Goal: Task Accomplishment & Management: Complete application form

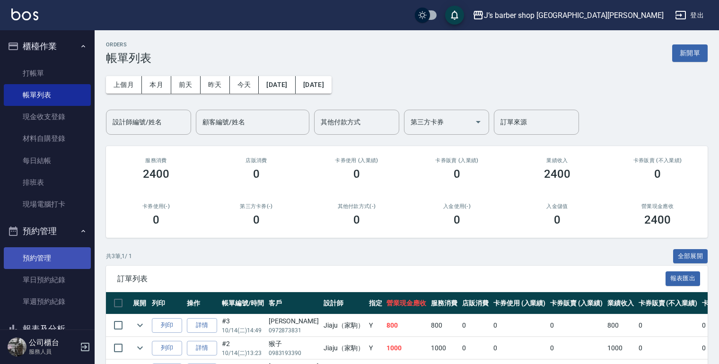
click at [32, 254] on link "預約管理" at bounding box center [47, 258] width 87 height 22
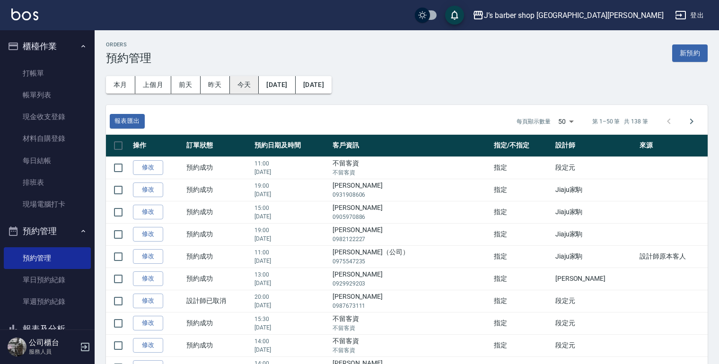
click at [240, 89] on button "今天" at bounding box center [244, 84] width 29 height 17
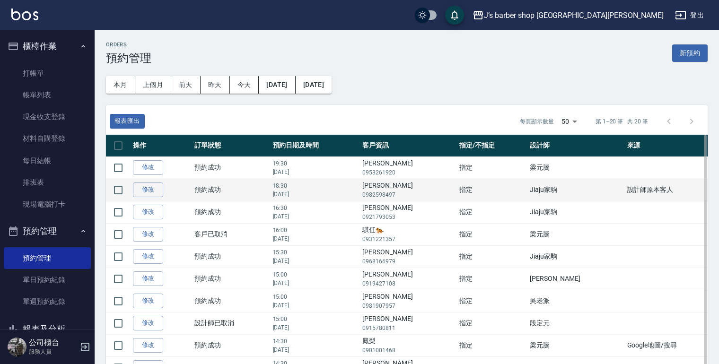
scroll to position [76, 0]
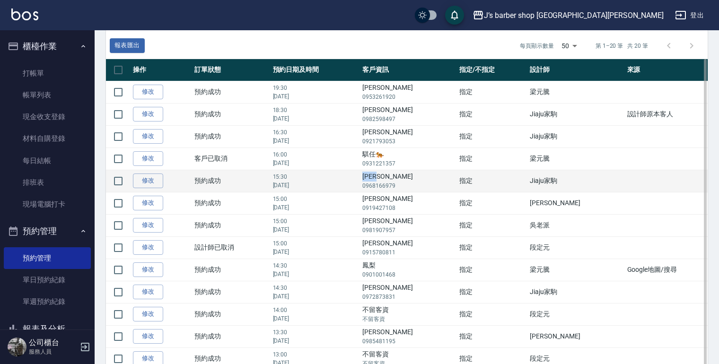
drag, startPoint x: 389, startPoint y: 174, endPoint x: 406, endPoint y: 176, distance: 17.6
click at [406, 176] on td "[PERSON_NAME] 0968166979" at bounding box center [408, 181] width 97 height 22
drag, startPoint x: 406, startPoint y: 176, endPoint x: 397, endPoint y: 176, distance: 9.0
copy td "[PERSON_NAME]"
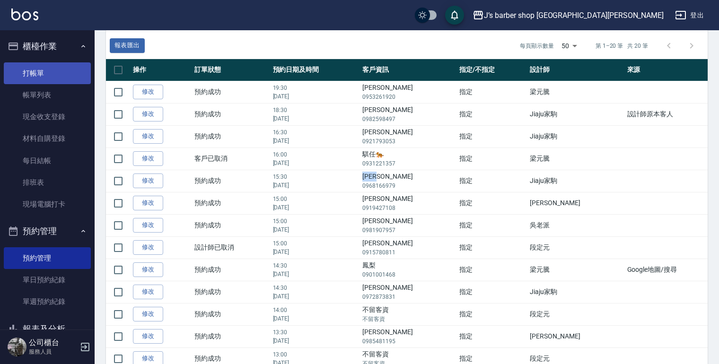
click at [57, 78] on link "打帳單" at bounding box center [47, 73] width 87 height 22
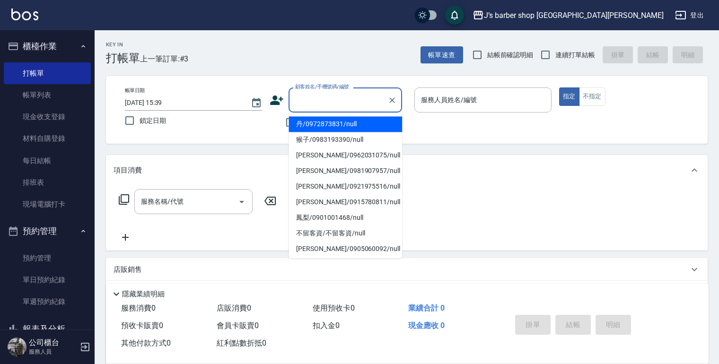
click at [323, 103] on input "顧客姓名/手機號碼/編號" at bounding box center [338, 100] width 91 height 17
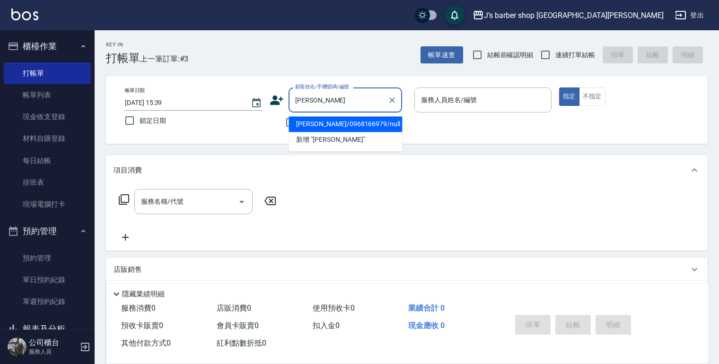
click at [344, 120] on li "[PERSON_NAME]/0968166979/null" at bounding box center [344, 124] width 113 height 16
type input "[PERSON_NAME]/0968166979/null"
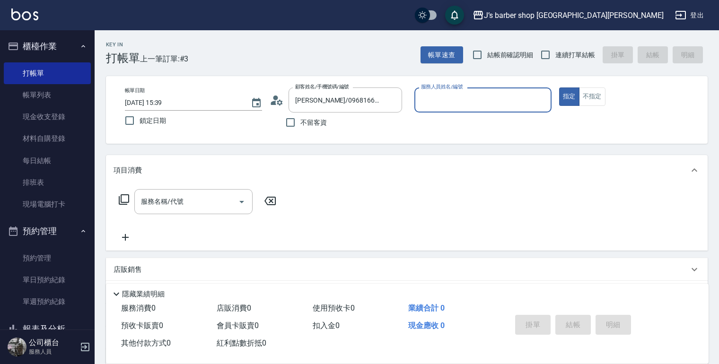
click at [450, 101] on input "服務人員姓名/編號" at bounding box center [482, 100] width 129 height 17
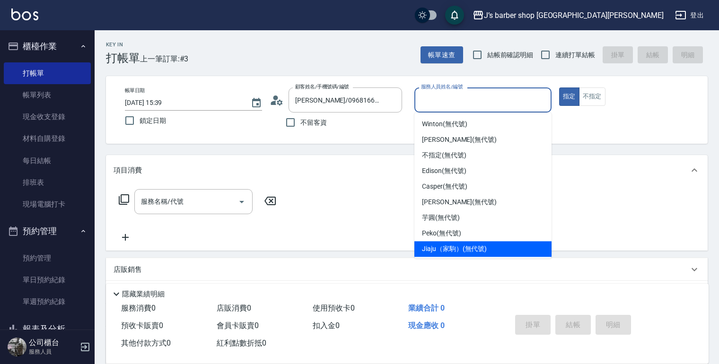
click at [463, 248] on span "Jiaju（家駒） (無代號)" at bounding box center [454, 249] width 65 height 10
type input "Jiaju（家駒）(無代號)"
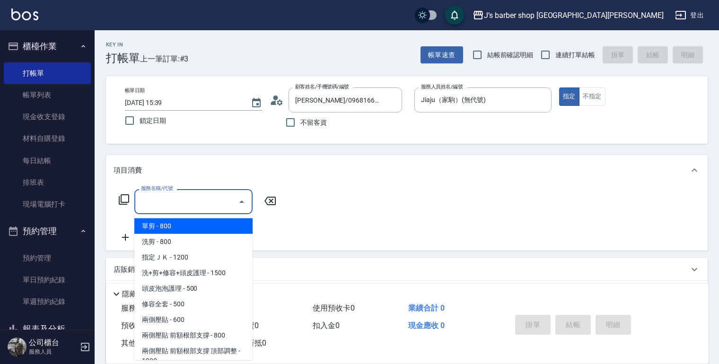
click at [167, 206] on input "服務名稱/代號" at bounding box center [187, 201] width 96 height 17
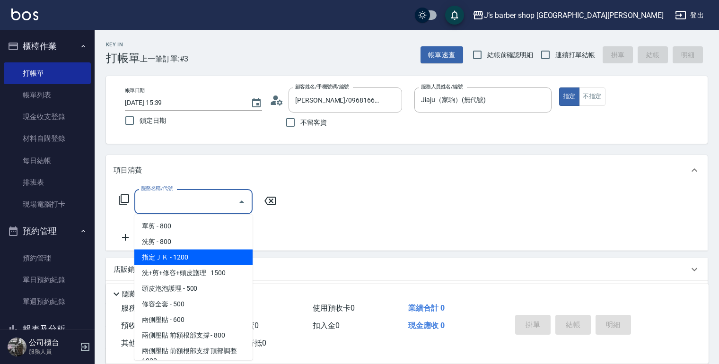
click at [195, 259] on span "指定ＪＫ - 1200" at bounding box center [193, 258] width 118 height 16
type input "指定ＪＫ(102)"
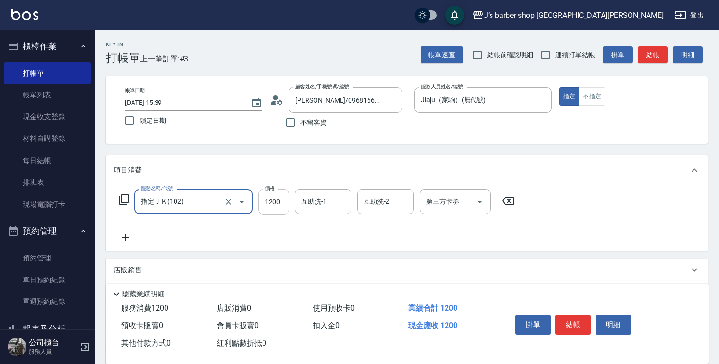
click at [280, 200] on input "1200" at bounding box center [273, 202] width 31 height 26
type input "1000"
click at [341, 206] on input "互助洗-1" at bounding box center [323, 201] width 48 height 17
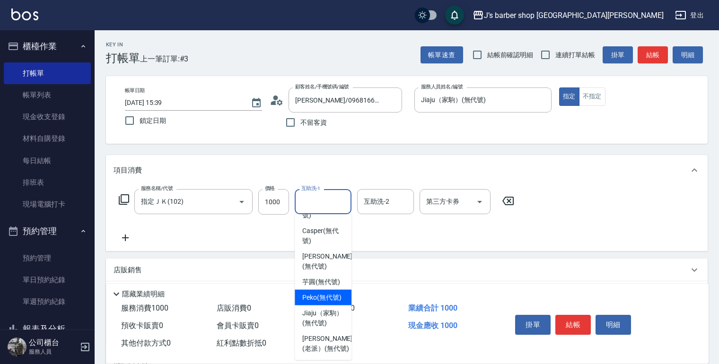
scroll to position [127, 0]
click at [323, 293] on span "Peko (無代號)" at bounding box center [321, 298] width 39 height 10
type input "Peko(無代號)"
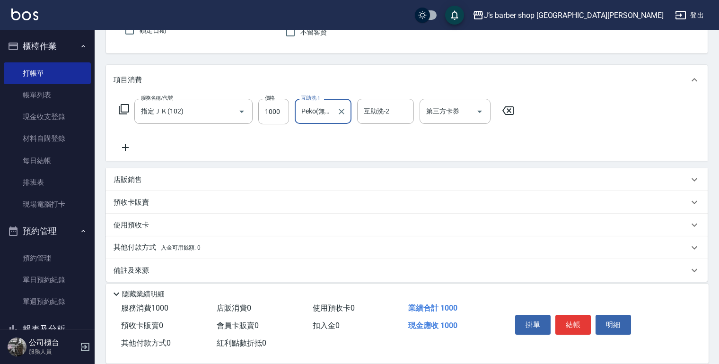
scroll to position [98, 0]
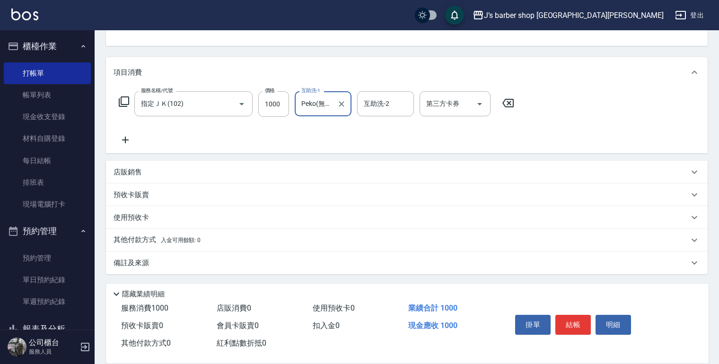
click at [223, 262] on div "備註及來源" at bounding box center [400, 263] width 575 height 10
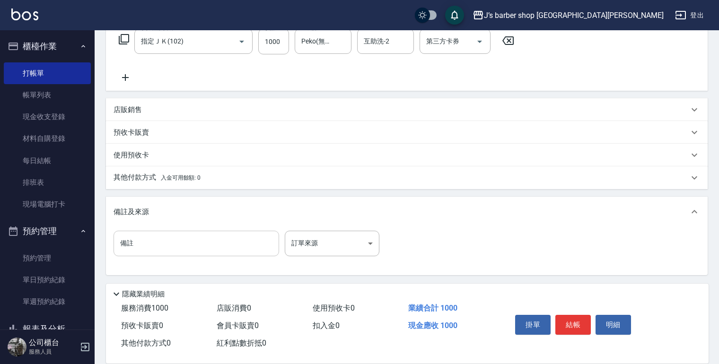
scroll to position [161, 0]
click at [242, 239] on input "備註" at bounding box center [195, 243] width 165 height 26
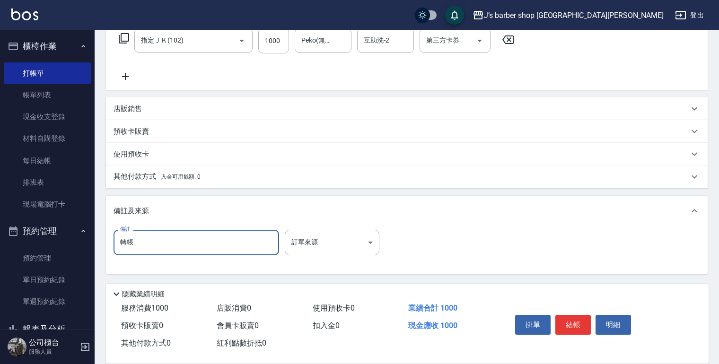
type input "轉帳"
click at [557, 249] on div "備註 轉帳 備註 訂單來源 ​ 訂單來源" at bounding box center [406, 248] width 586 height 37
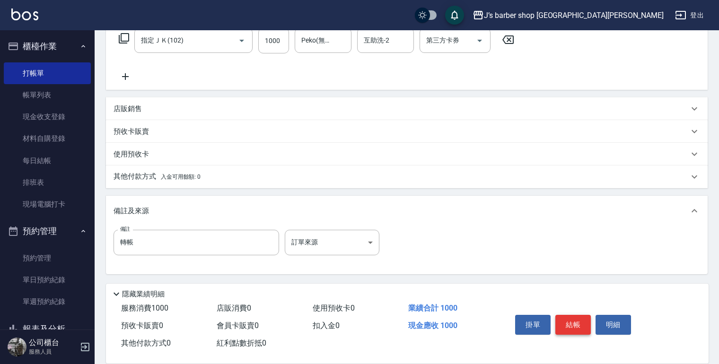
click at [565, 324] on button "結帳" at bounding box center [572, 325] width 35 height 20
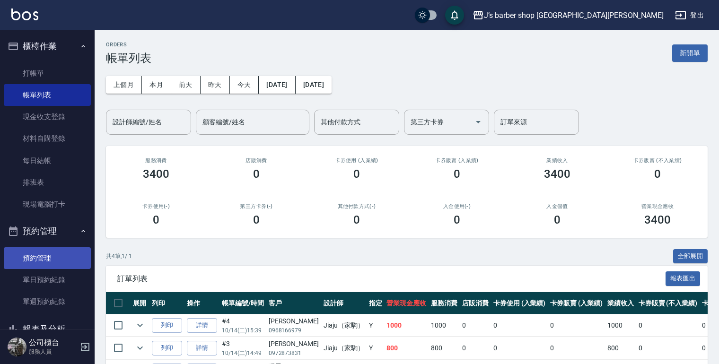
click at [52, 253] on link "預約管理" at bounding box center [47, 258] width 87 height 22
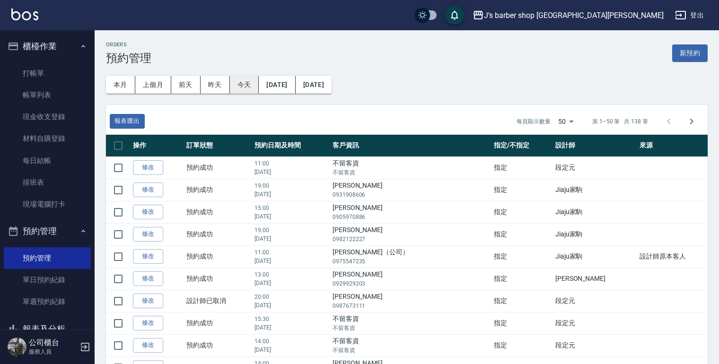
click at [241, 85] on button "今天" at bounding box center [244, 84] width 29 height 17
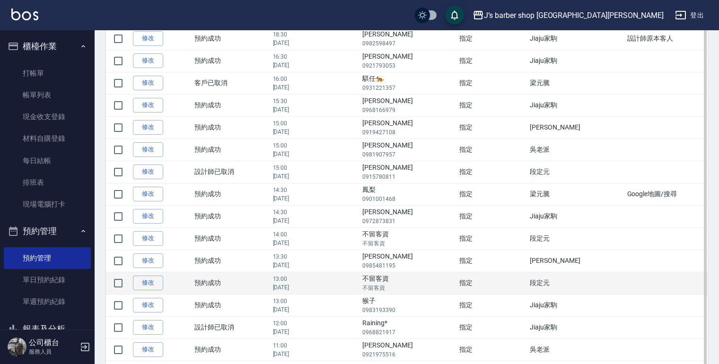
scroll to position [265, 0]
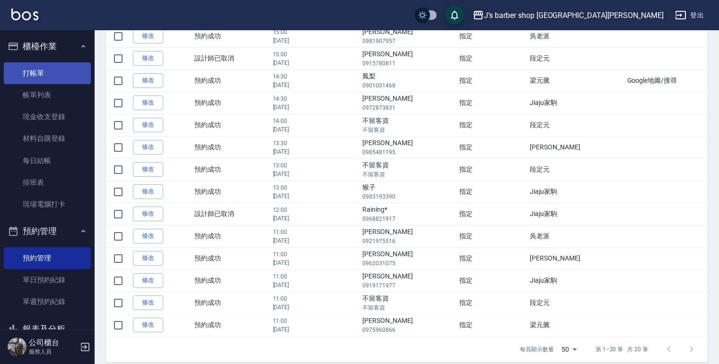
click at [36, 70] on link "打帳單" at bounding box center [47, 73] width 87 height 22
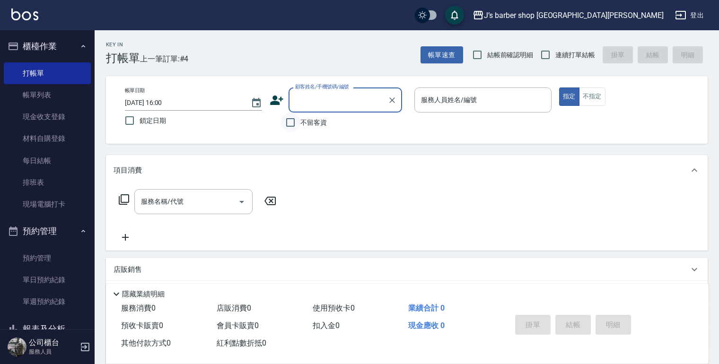
click at [295, 120] on input "不留客資" at bounding box center [290, 123] width 20 height 20
checkbox input "true"
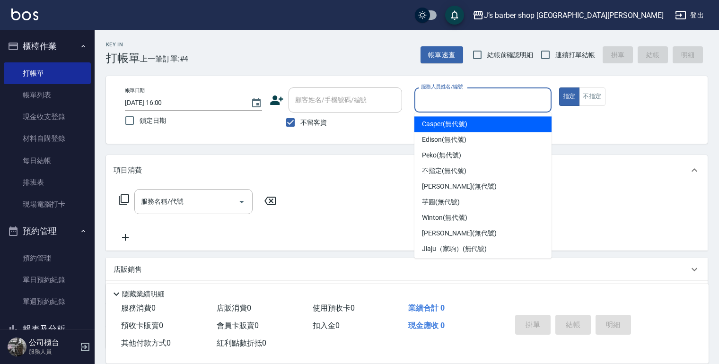
click at [464, 99] on input "服務人員姓名/編號" at bounding box center [482, 100] width 129 height 17
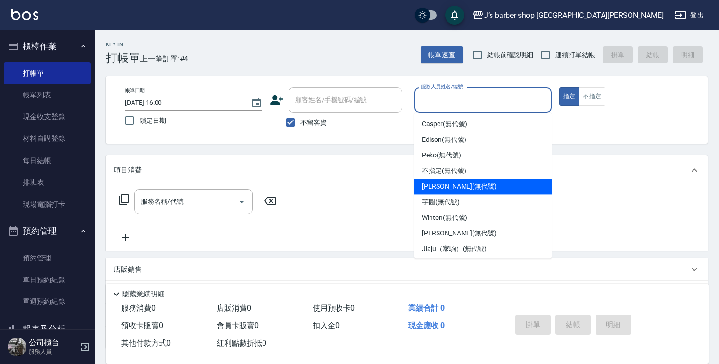
click at [470, 185] on div "[PERSON_NAME] (無代號)" at bounding box center [482, 187] width 137 height 16
type input "[PERSON_NAME](無代號)"
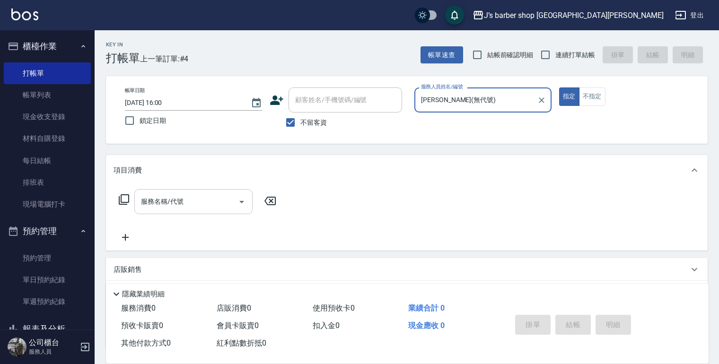
click at [200, 206] on input "服務名稱/代號" at bounding box center [187, 201] width 96 height 17
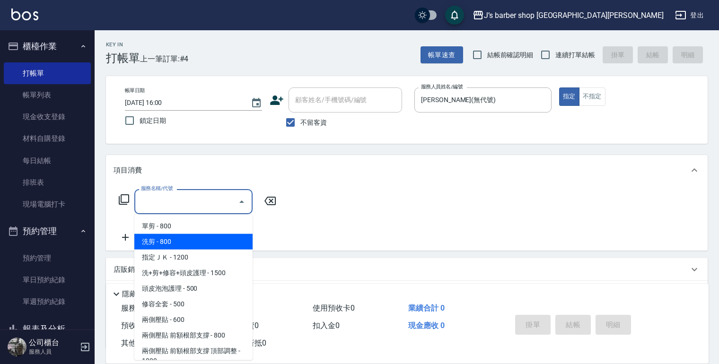
click at [213, 234] on span "洗剪 - 800" at bounding box center [193, 242] width 118 height 16
type input "洗剪(101)"
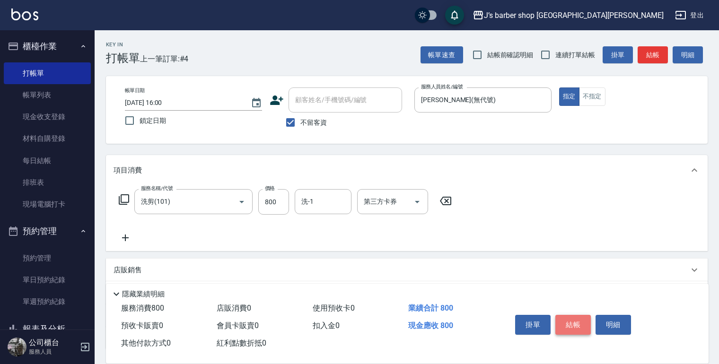
click at [572, 326] on button "結帳" at bounding box center [572, 325] width 35 height 20
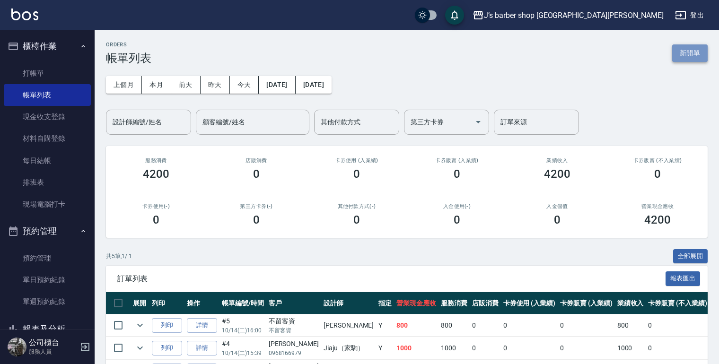
click at [686, 57] on button "新開單" at bounding box center [689, 52] width 35 height 17
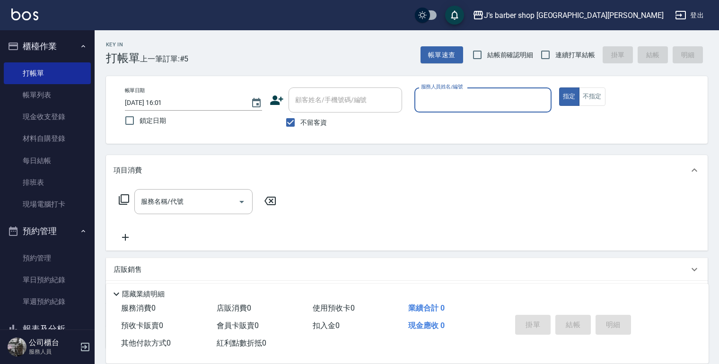
click at [427, 99] on input "服務人員姓名/編號" at bounding box center [482, 100] width 129 height 17
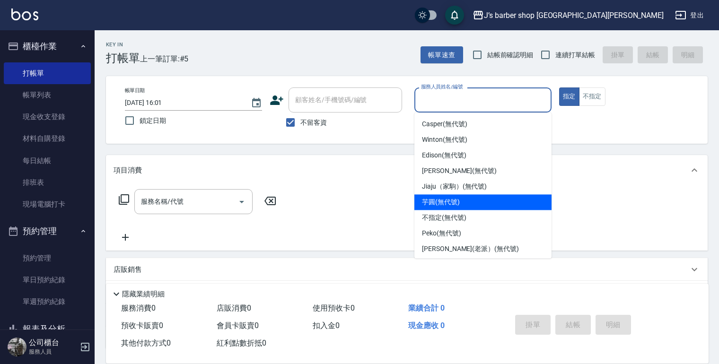
scroll to position [18, 0]
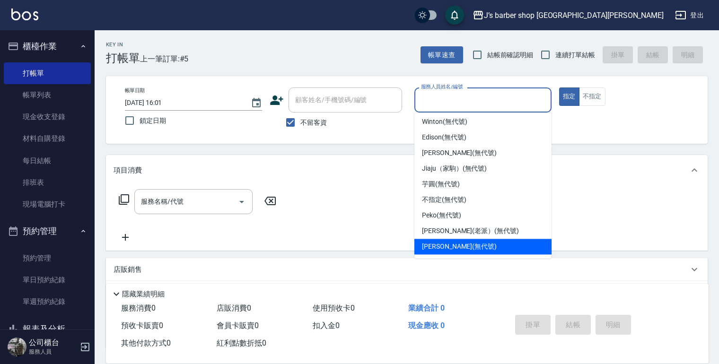
click at [465, 248] on span "[PERSON_NAME] (無代號)" at bounding box center [459, 247] width 75 height 10
type input "[PERSON_NAME](無代號)"
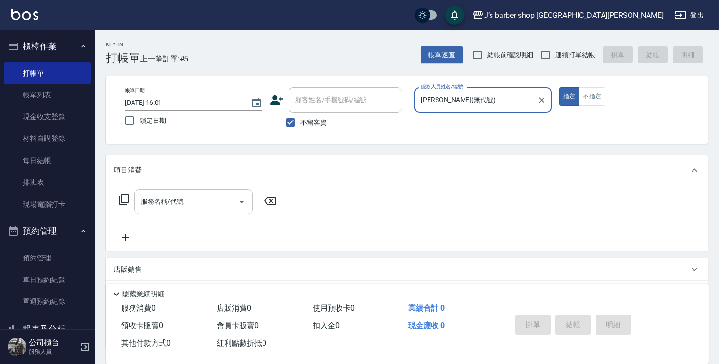
click at [191, 208] on input "服務名稱/代號" at bounding box center [187, 201] width 96 height 17
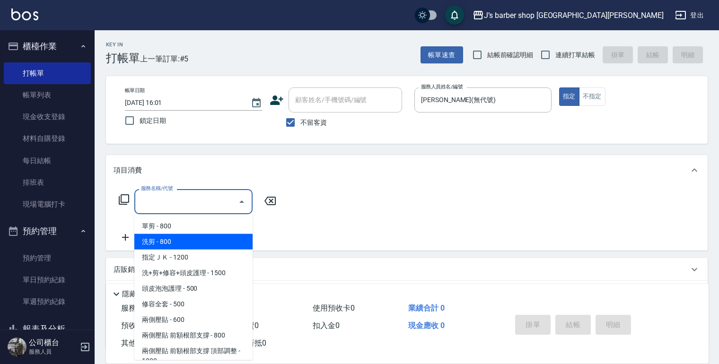
click at [203, 242] on span "洗剪 - 800" at bounding box center [193, 242] width 118 height 16
type input "洗剪(101)"
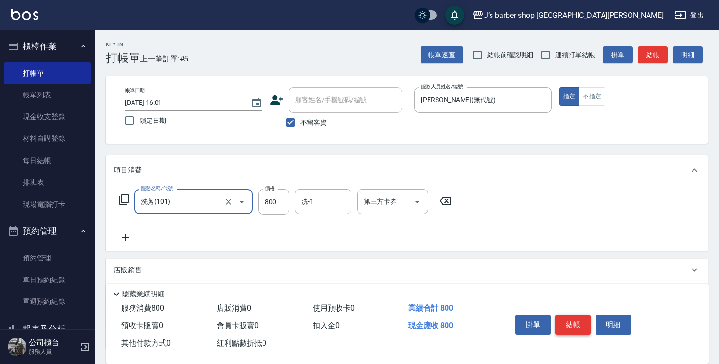
click at [565, 318] on button "結帳" at bounding box center [572, 325] width 35 height 20
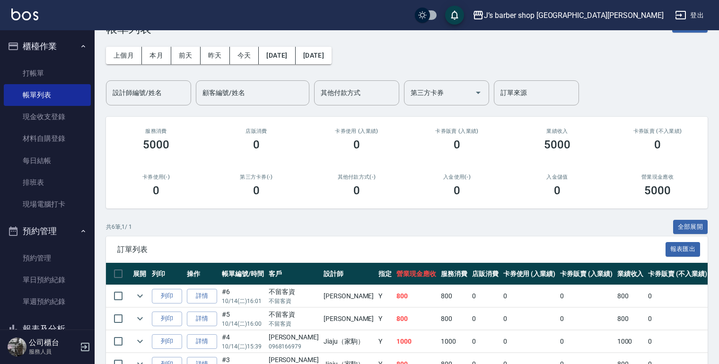
scroll to position [15, 0]
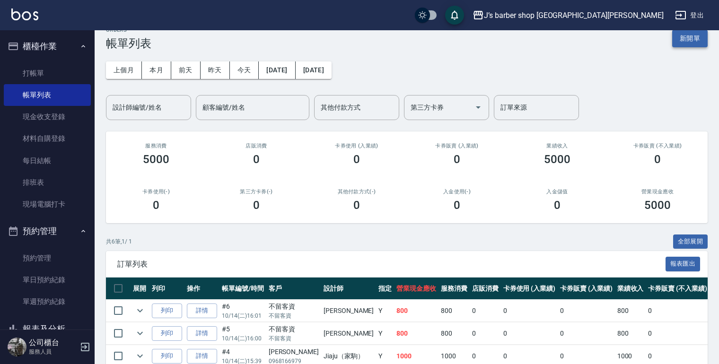
click at [683, 37] on button "新開單" at bounding box center [689, 38] width 35 height 17
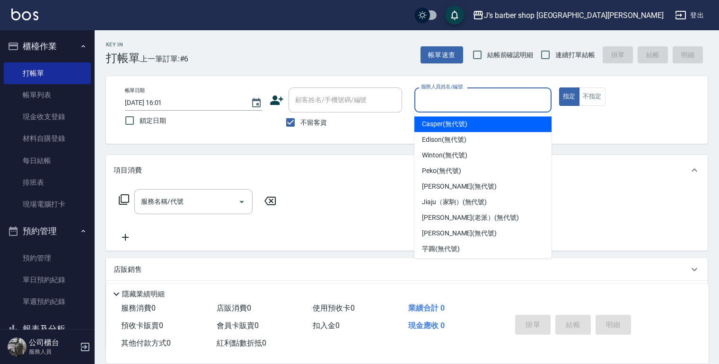
click at [446, 95] on input "服務人員姓名/編號" at bounding box center [482, 100] width 129 height 17
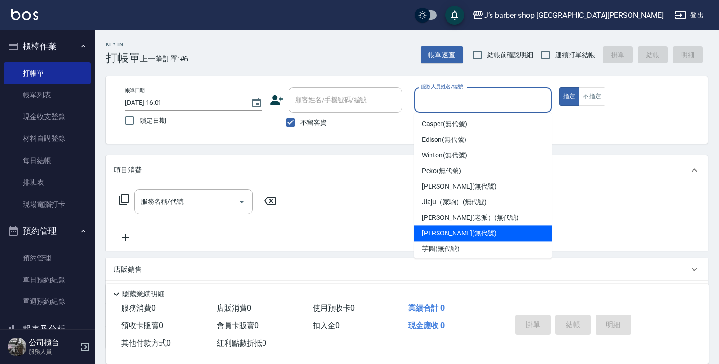
click at [476, 229] on div "[PERSON_NAME] (無代號)" at bounding box center [482, 234] width 137 height 16
type input "[PERSON_NAME](無代號)"
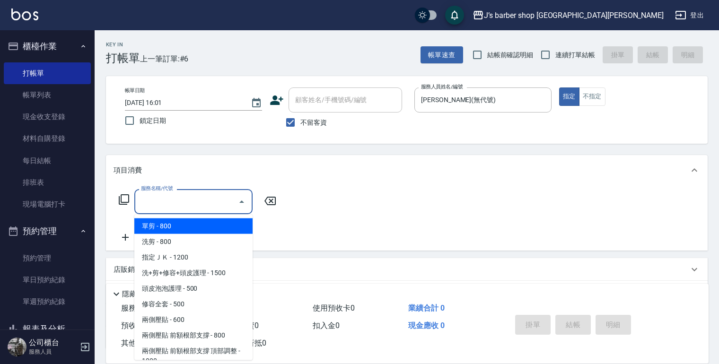
click at [191, 208] on input "服務名稱/代號" at bounding box center [187, 201] width 96 height 17
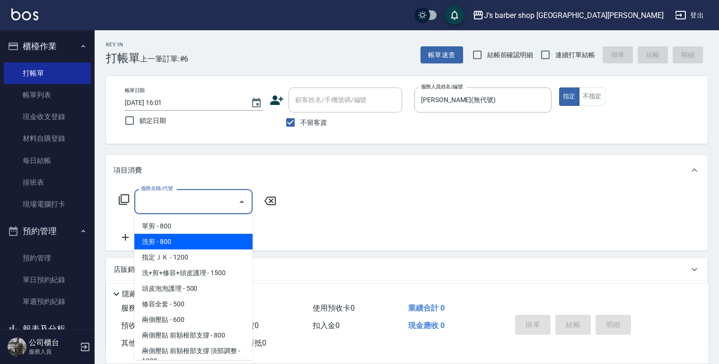
click at [211, 246] on span "洗剪 - 800" at bounding box center [193, 242] width 118 height 16
type input "洗剪(101)"
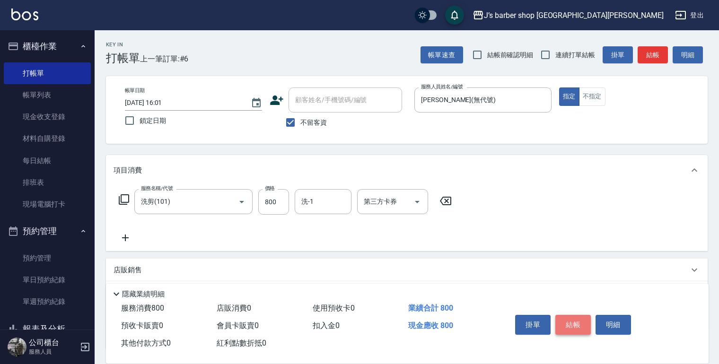
click at [572, 317] on button "結帳" at bounding box center [572, 325] width 35 height 20
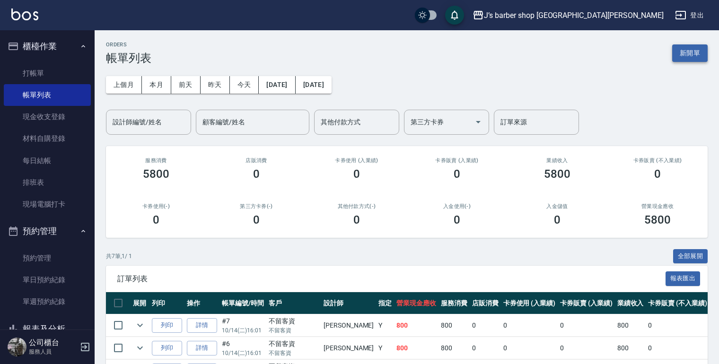
click at [678, 50] on button "新開單" at bounding box center [689, 52] width 35 height 17
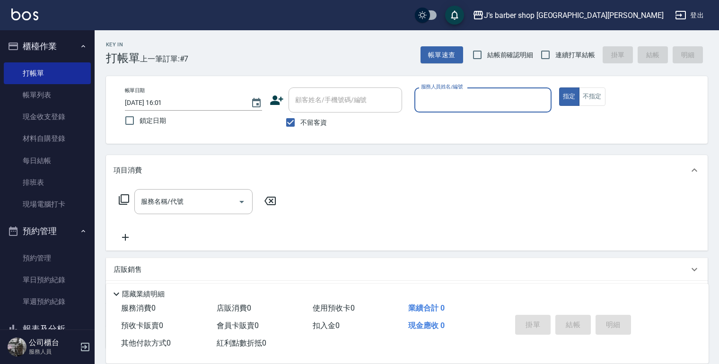
click at [447, 97] on input "服務人員姓名/編號" at bounding box center [482, 100] width 129 height 17
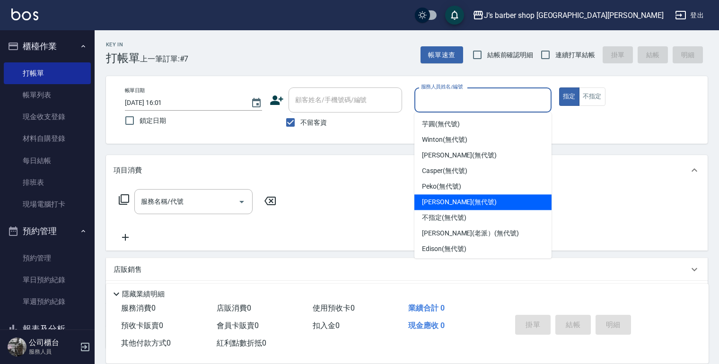
click at [466, 201] on span "[PERSON_NAME] (無代號)" at bounding box center [459, 202] width 75 height 10
type input "[PERSON_NAME](無代號)"
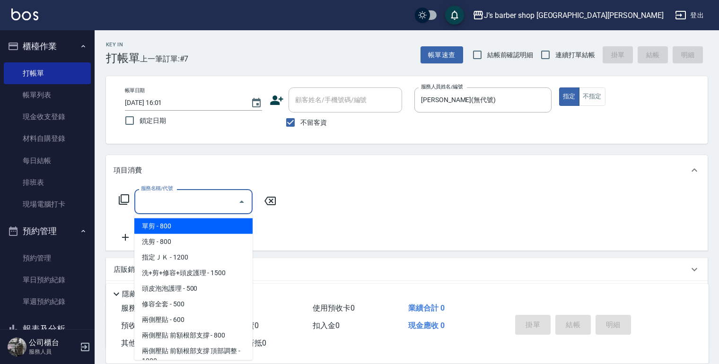
click at [196, 208] on input "服務名稱/代號" at bounding box center [187, 201] width 96 height 17
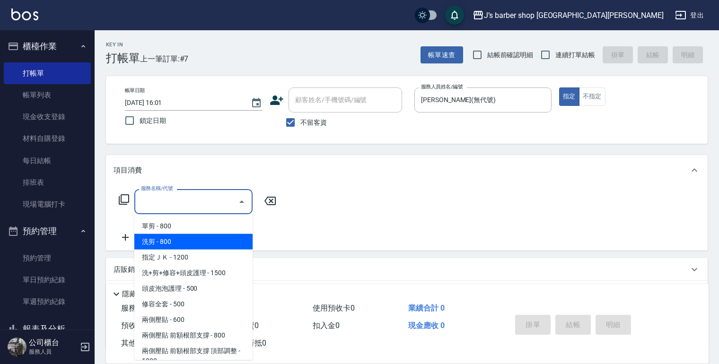
click at [194, 240] on span "洗剪 - 800" at bounding box center [193, 242] width 118 height 16
type input "洗剪(101)"
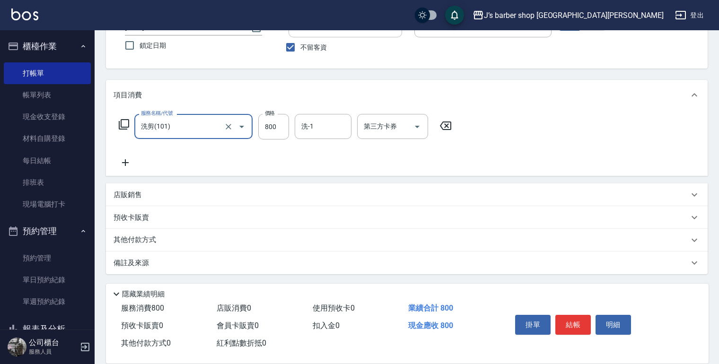
scroll to position [76, 0]
click at [283, 252] on div "備註及來源" at bounding box center [406, 263] width 601 height 23
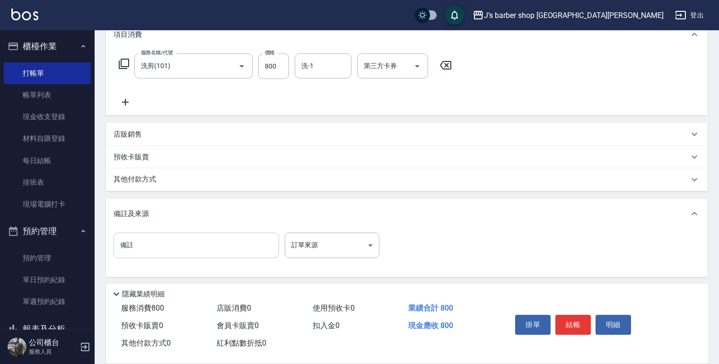
scroll to position [139, 0]
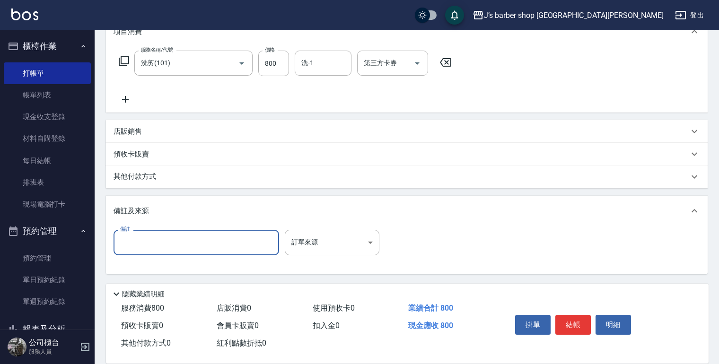
click at [233, 238] on input "備註" at bounding box center [195, 243] width 165 height 26
type input "轉帳"
click at [582, 316] on button "結帳" at bounding box center [572, 325] width 35 height 20
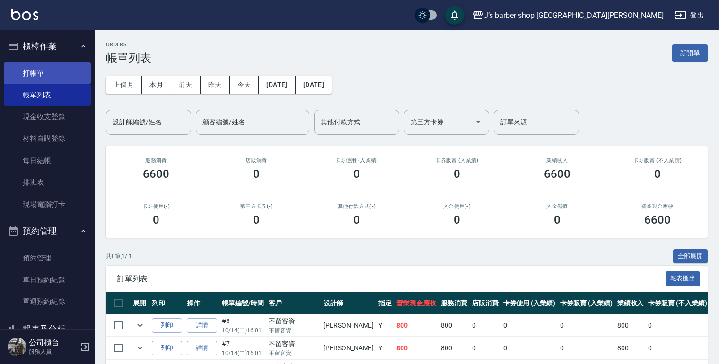
click at [47, 78] on link "打帳單" at bounding box center [47, 73] width 87 height 22
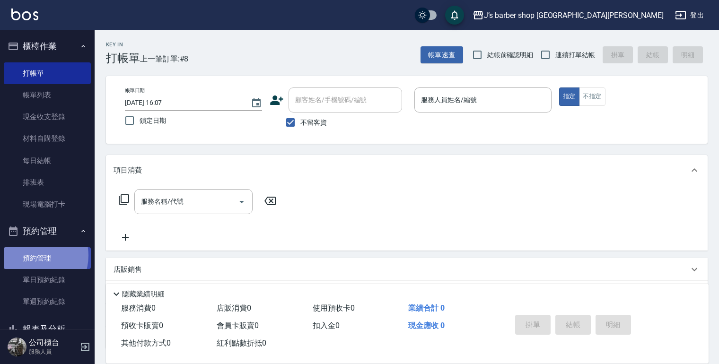
click at [33, 256] on link "預約管理" at bounding box center [47, 258] width 87 height 22
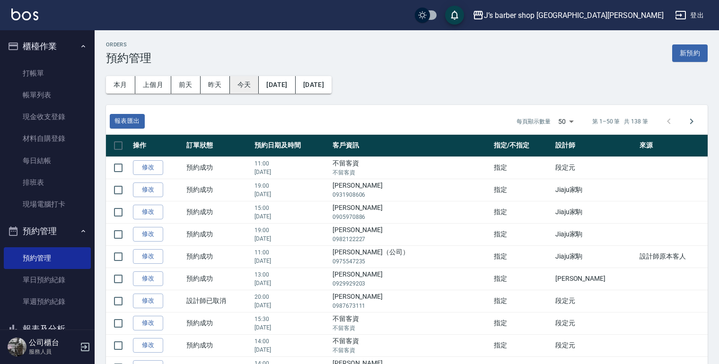
click at [248, 81] on button "今天" at bounding box center [244, 84] width 29 height 17
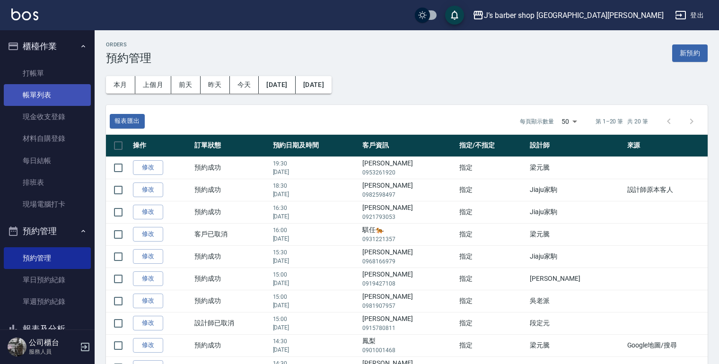
click at [50, 95] on link "帳單列表" at bounding box center [47, 95] width 87 height 22
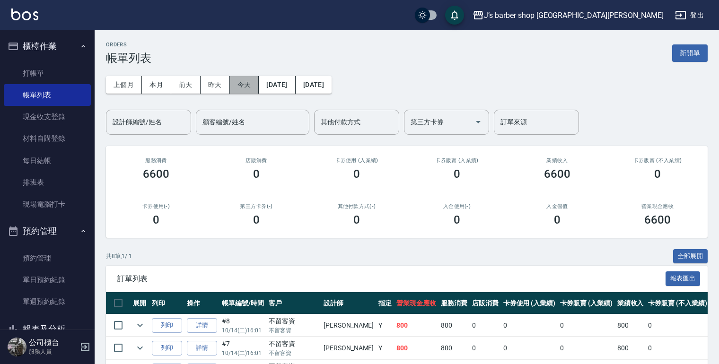
click at [233, 83] on button "今天" at bounding box center [244, 84] width 29 height 17
click at [48, 76] on link "打帳單" at bounding box center [47, 73] width 87 height 22
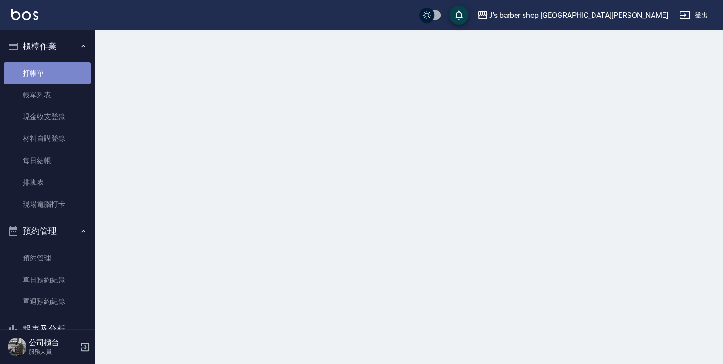
click at [59, 77] on link "打帳單" at bounding box center [47, 73] width 87 height 22
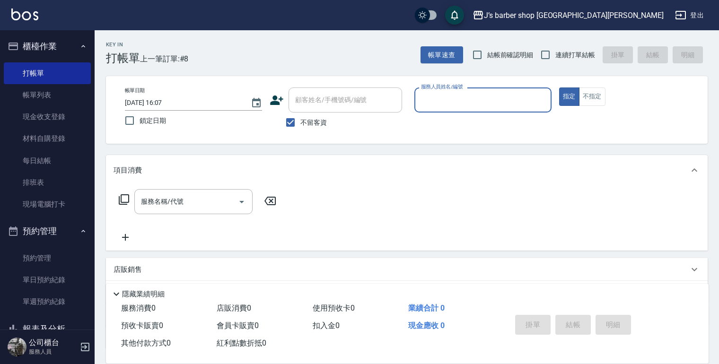
click at [312, 123] on span "不留客資" at bounding box center [313, 123] width 26 height 10
click at [300, 123] on input "不留客資" at bounding box center [290, 123] width 20 height 20
checkbox input "false"
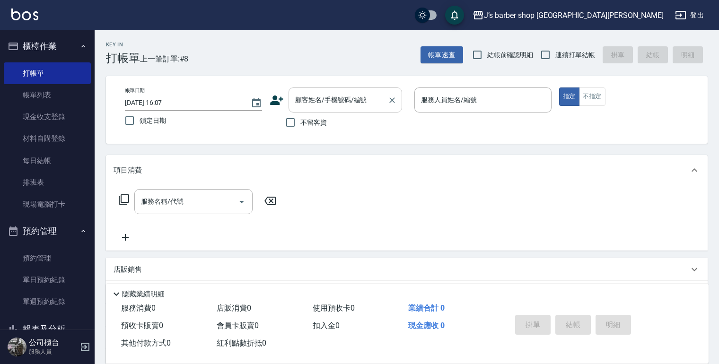
click at [326, 106] on input "顧客姓名/手機號碼/編號" at bounding box center [338, 100] width 91 height 17
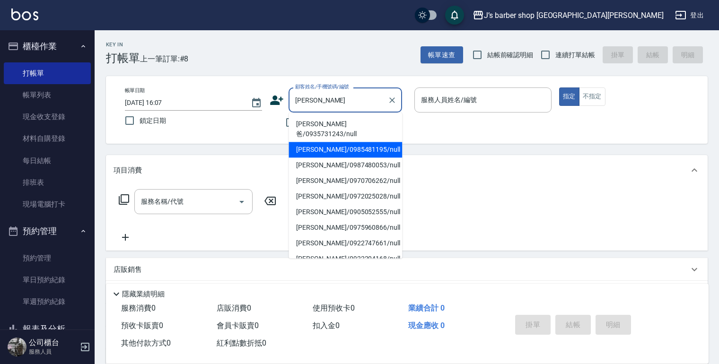
click at [358, 142] on li "[PERSON_NAME]/0985481195/null" at bounding box center [344, 150] width 113 height 16
type input "[PERSON_NAME]/0985481195/null"
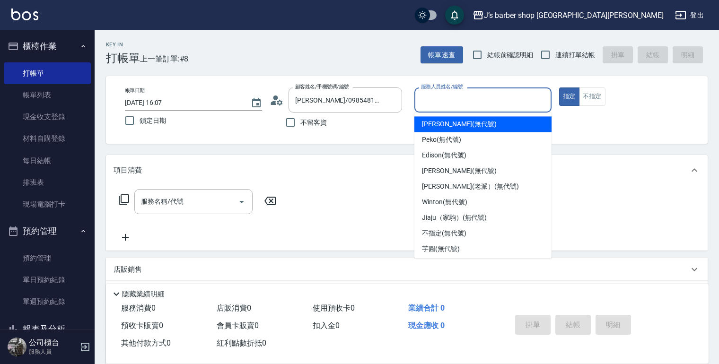
click at [458, 93] on input "服務人員姓名/編號" at bounding box center [482, 100] width 129 height 17
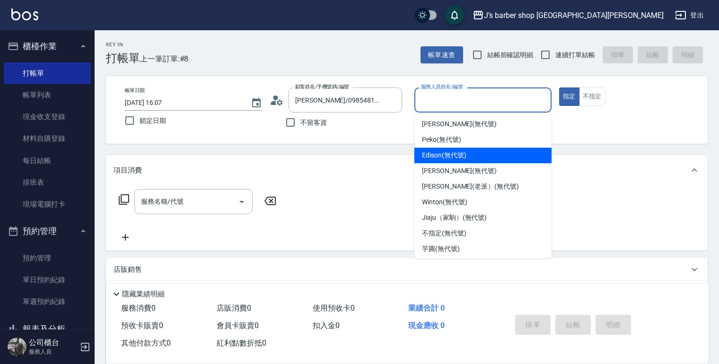
click at [455, 157] on span "Edison (無代號)" at bounding box center [444, 155] width 44 height 10
type input "Edison(無代號)"
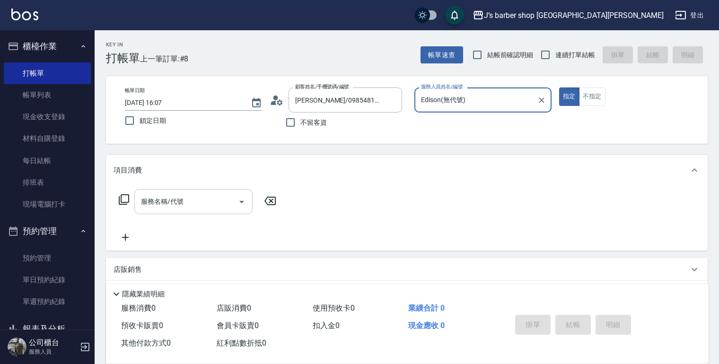
click at [182, 212] on div "服務名稱/代號" at bounding box center [193, 201] width 118 height 25
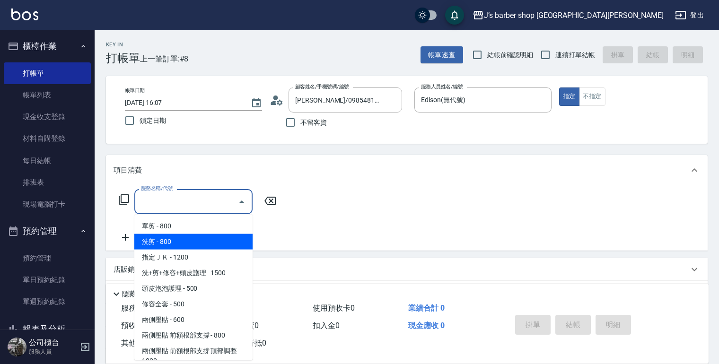
click at [179, 239] on span "洗剪 - 800" at bounding box center [193, 242] width 118 height 16
type input "洗剪(101)"
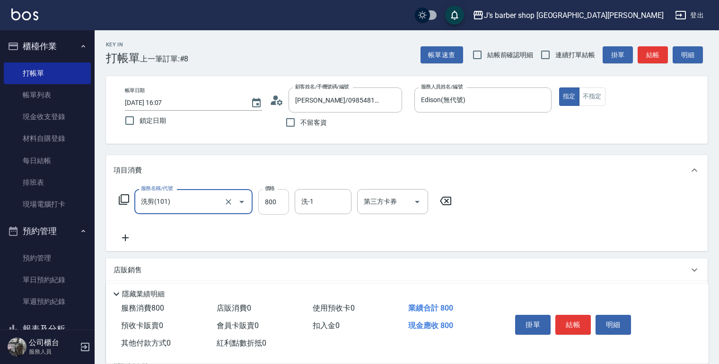
click at [281, 204] on input "800" at bounding box center [273, 202] width 31 height 26
click at [270, 200] on input "800" at bounding box center [273, 202] width 31 height 26
click at [271, 200] on input "800" at bounding box center [273, 202] width 31 height 26
type input "600"
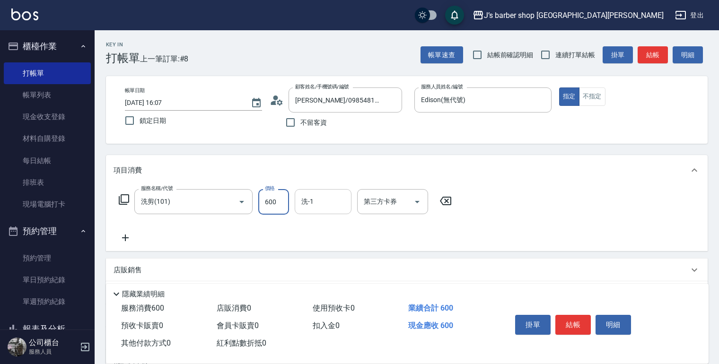
click at [318, 203] on input "洗-1" at bounding box center [323, 201] width 48 height 17
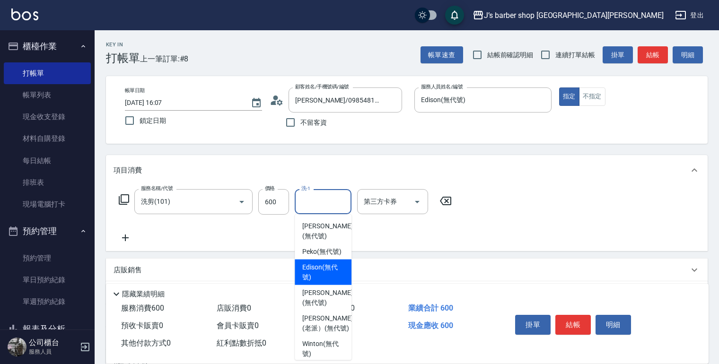
click at [380, 237] on div "服務名稱/代號 洗剪(101) 服務名稱/代號 價格 600 價格 洗-1 洗-1 第三方卡券 第三方卡券" at bounding box center [285, 216] width 344 height 54
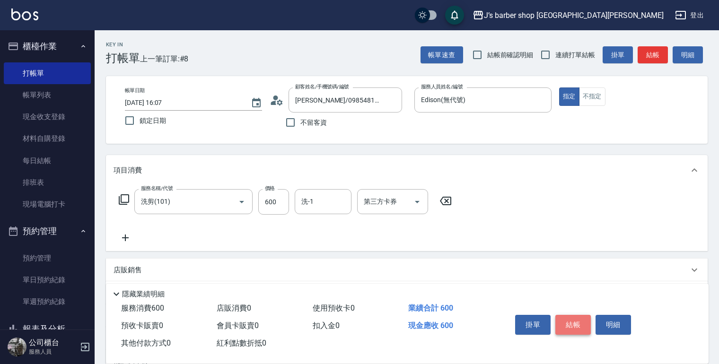
click at [569, 319] on button "結帳" at bounding box center [572, 325] width 35 height 20
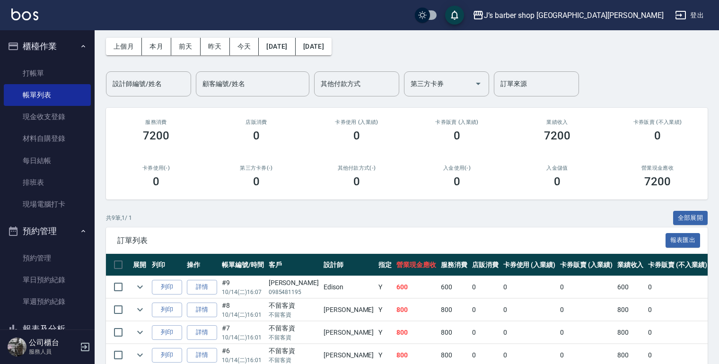
scroll to position [38, 0]
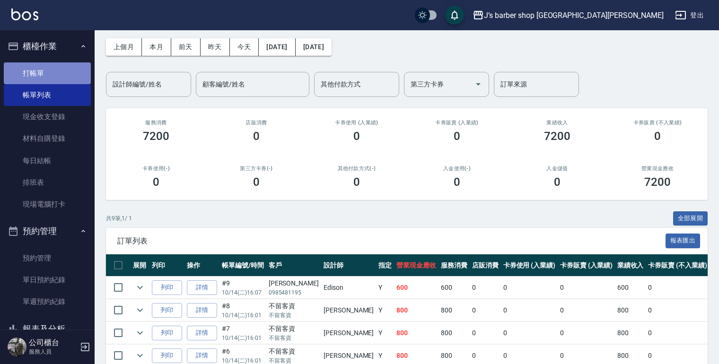
click at [48, 82] on link "打帳單" at bounding box center [47, 73] width 87 height 22
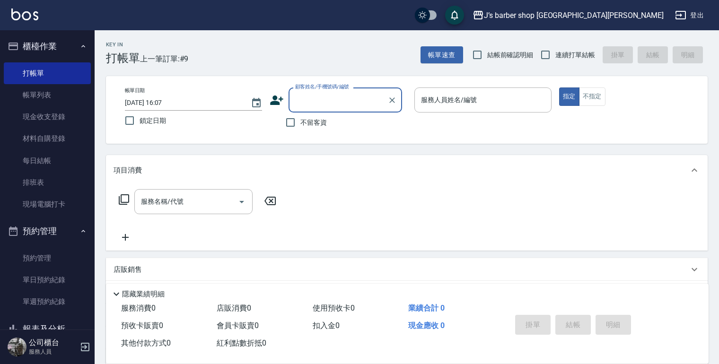
click at [345, 104] on input "顧客姓名/手機號碼/編號" at bounding box center [338, 100] width 91 height 17
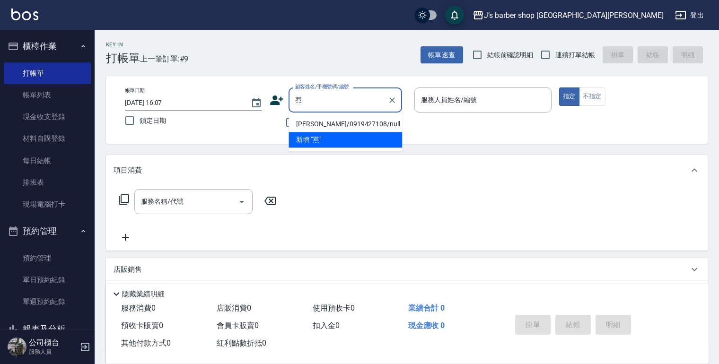
click at [342, 122] on li "[PERSON_NAME]/0919427108/null" at bounding box center [344, 124] width 113 height 16
type input "[PERSON_NAME]/0919427108/null"
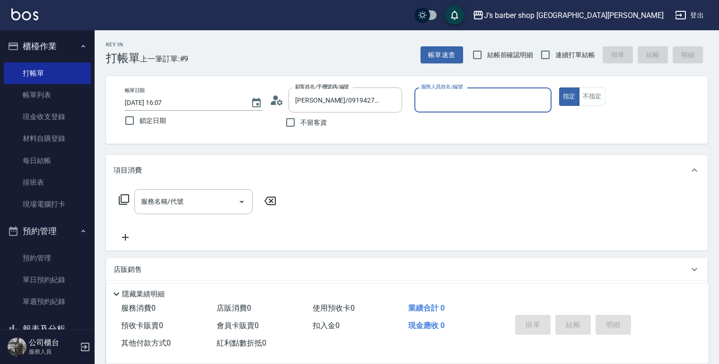
click at [448, 98] on input "服務人員姓名/編號" at bounding box center [482, 100] width 129 height 17
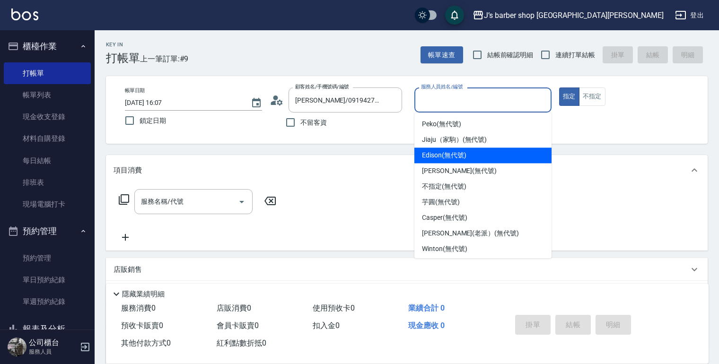
click at [443, 149] on div "Edison (無代號)" at bounding box center [482, 156] width 137 height 16
type input "Edison(無代號)"
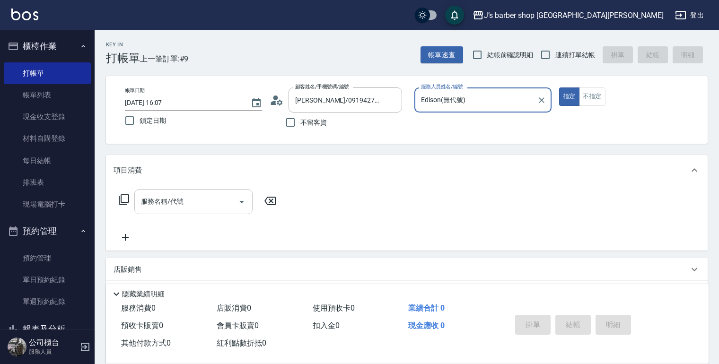
click at [174, 208] on input "服務名稱/代號" at bounding box center [187, 201] width 96 height 17
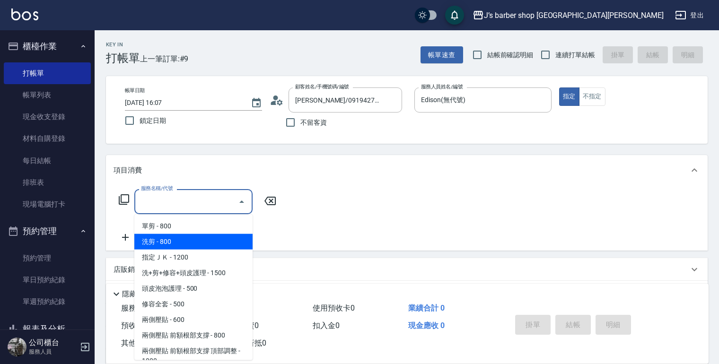
click at [178, 247] on span "洗剪 - 800" at bounding box center [193, 242] width 118 height 16
type input "洗剪(101)"
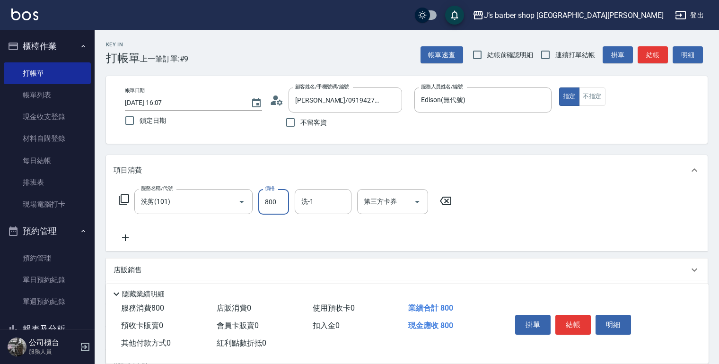
click at [270, 210] on input "800" at bounding box center [273, 202] width 31 height 26
type input "500"
click at [565, 315] on button "結帳" at bounding box center [572, 325] width 35 height 20
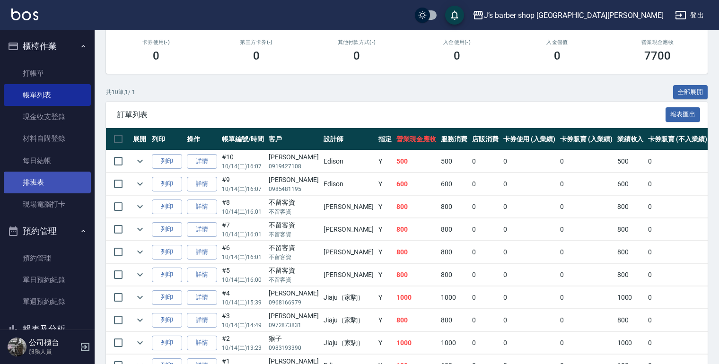
scroll to position [67, 0]
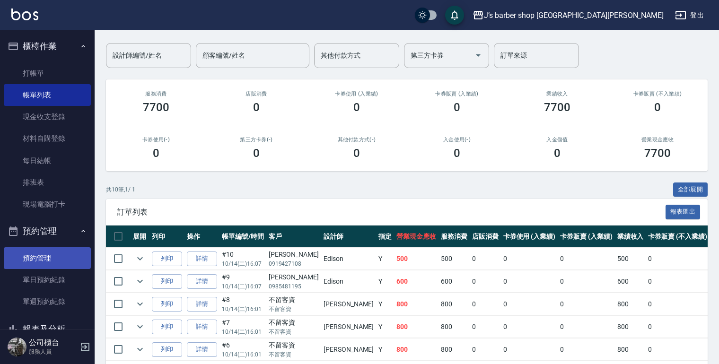
click at [42, 257] on link "預約管理" at bounding box center [47, 258] width 87 height 22
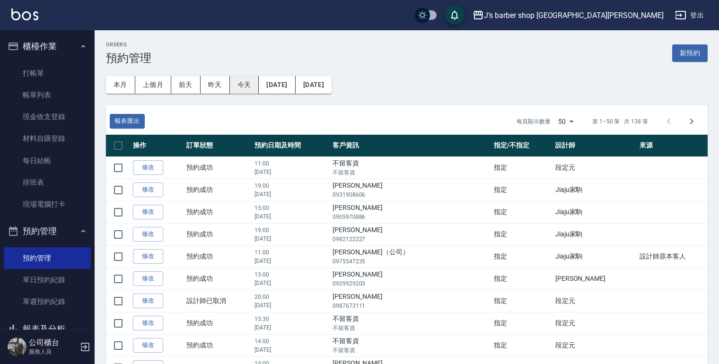
click at [250, 87] on button "今天" at bounding box center [244, 84] width 29 height 17
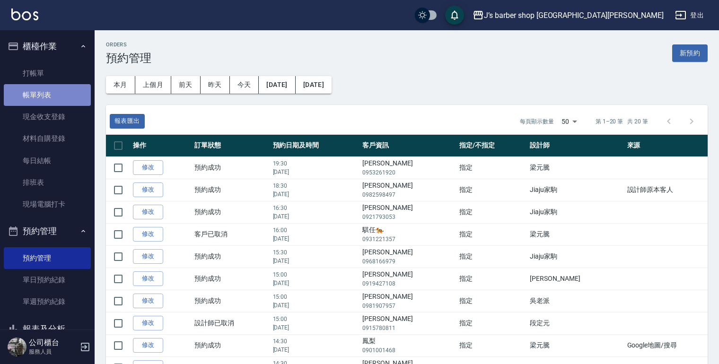
click at [60, 99] on link "帳單列表" at bounding box center [47, 95] width 87 height 22
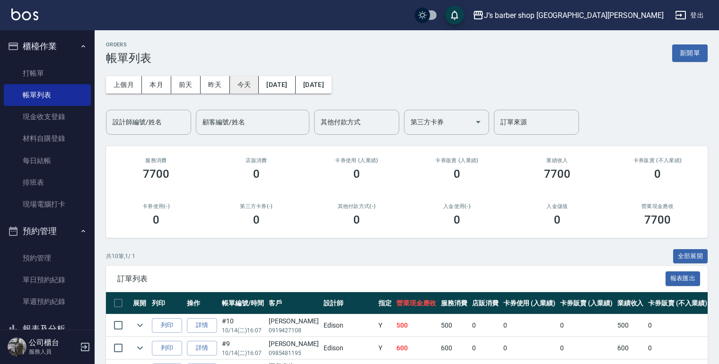
click at [247, 83] on button "今天" at bounding box center [244, 84] width 29 height 17
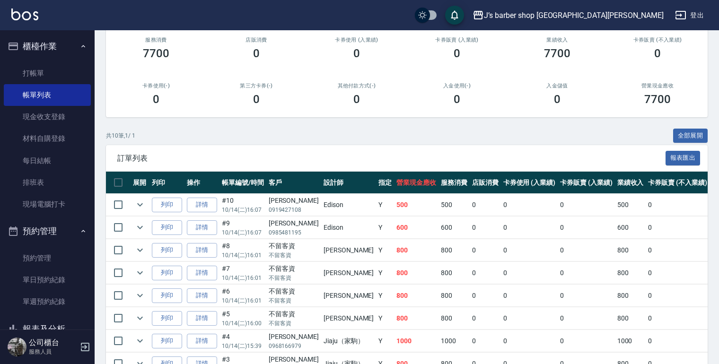
scroll to position [29, 0]
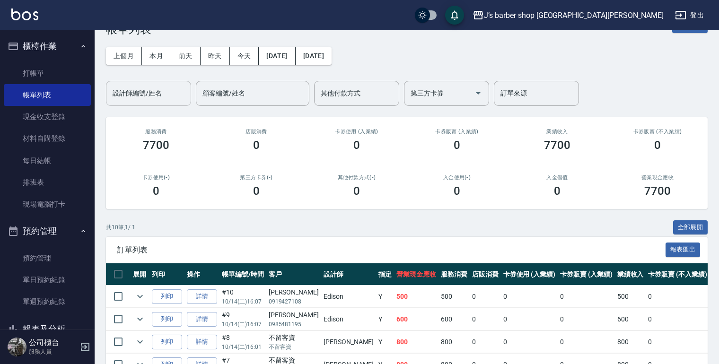
click at [170, 94] on input "設計師編號/姓名" at bounding box center [148, 93] width 77 height 17
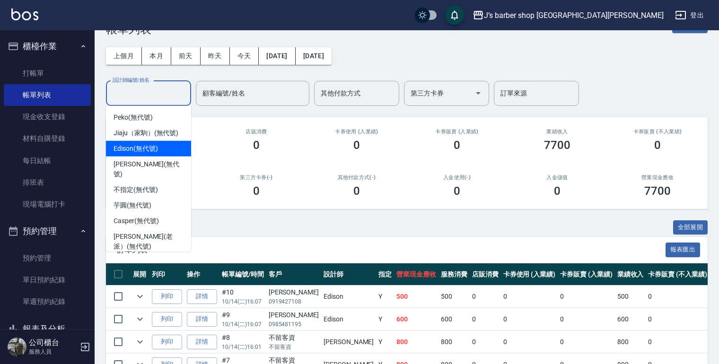
click at [159, 147] on div "Edison (無代號)" at bounding box center [148, 149] width 85 height 16
type input "Edison(無代號)"
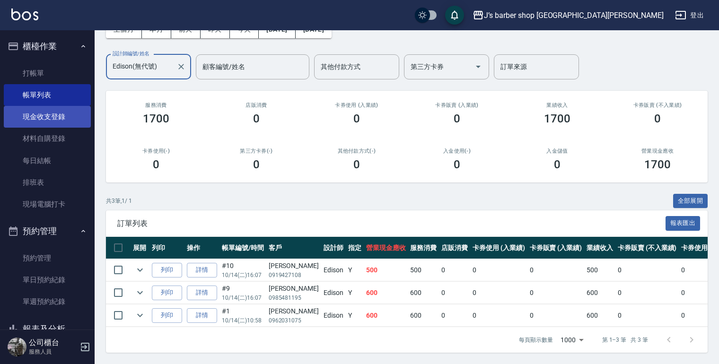
scroll to position [0, 0]
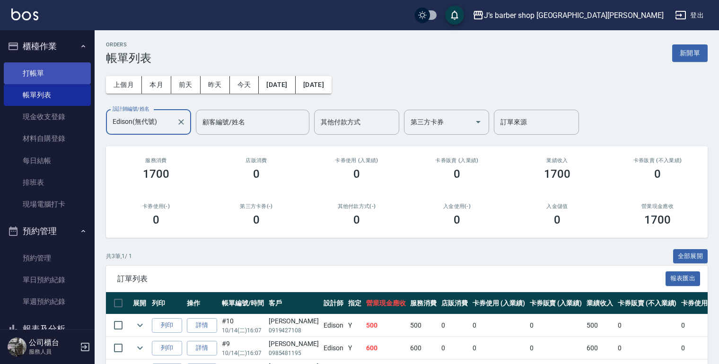
click at [34, 80] on link "打帳單" at bounding box center [47, 73] width 87 height 22
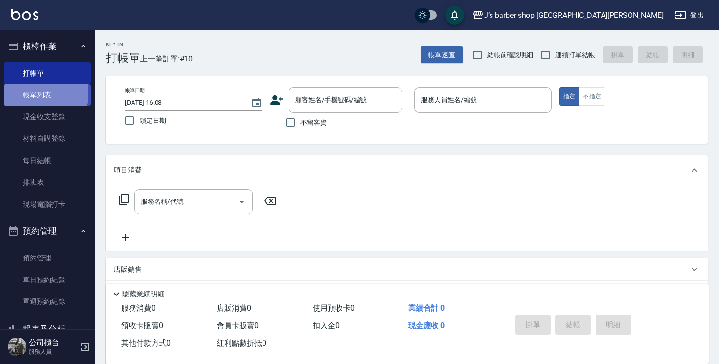
click at [43, 93] on link "帳單列表" at bounding box center [47, 95] width 87 height 22
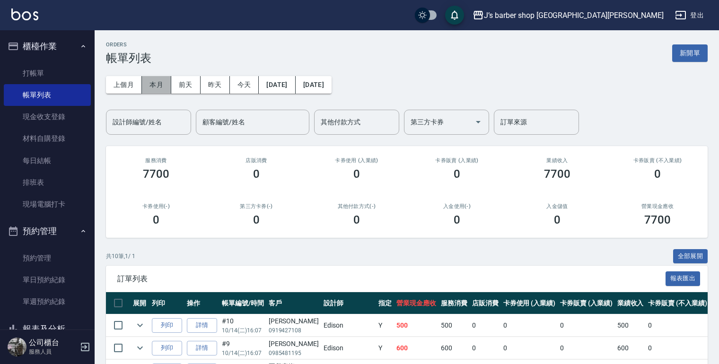
click at [154, 89] on button "本月" at bounding box center [156, 84] width 29 height 17
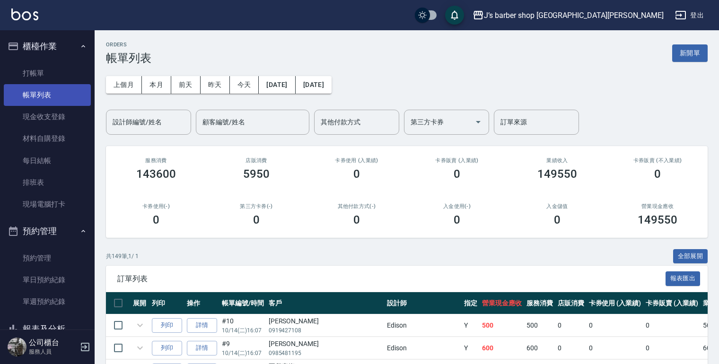
click at [47, 81] on link "打帳單" at bounding box center [47, 73] width 87 height 22
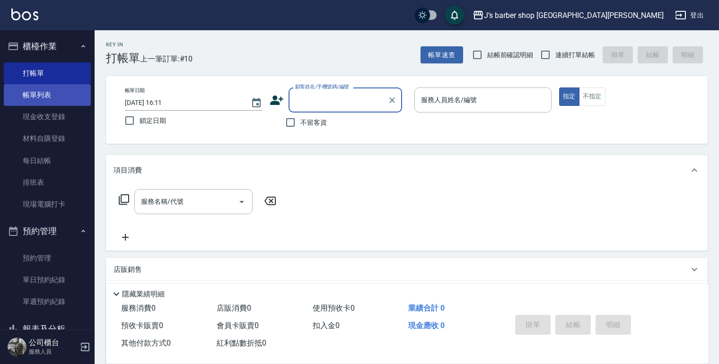
click at [57, 96] on link "帳單列表" at bounding box center [47, 95] width 87 height 22
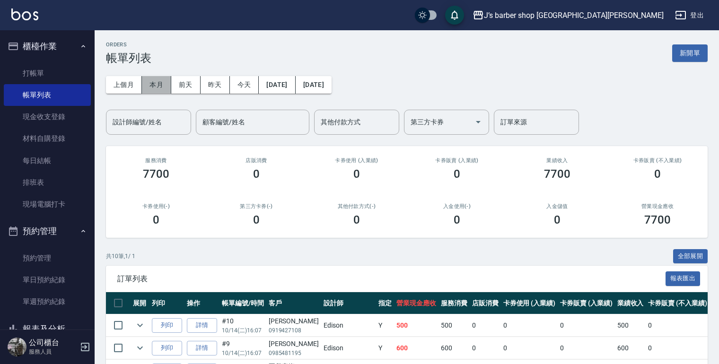
click at [158, 86] on button "本月" at bounding box center [156, 84] width 29 height 17
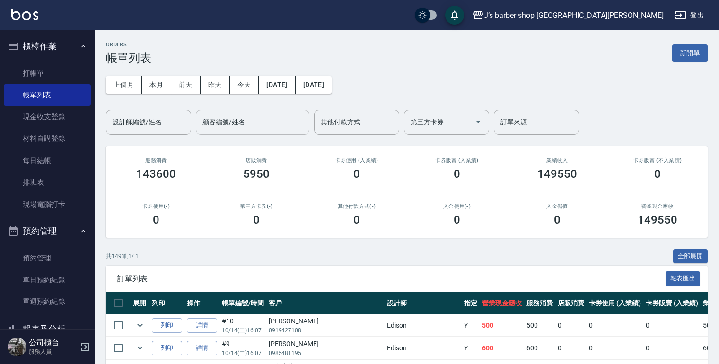
click at [214, 122] on input "顧客編號/姓名" at bounding box center [252, 122] width 105 height 17
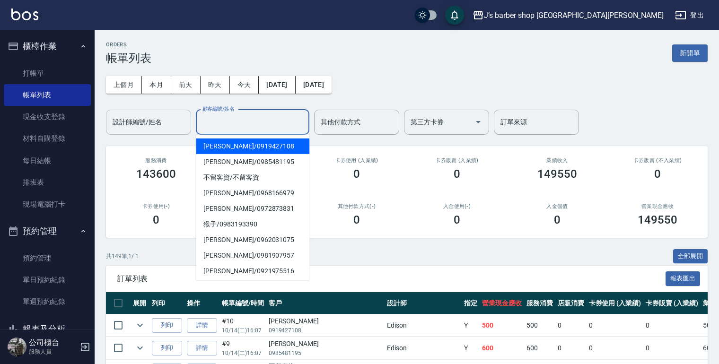
click at [167, 127] on input "設計師編號/姓名" at bounding box center [148, 122] width 77 height 17
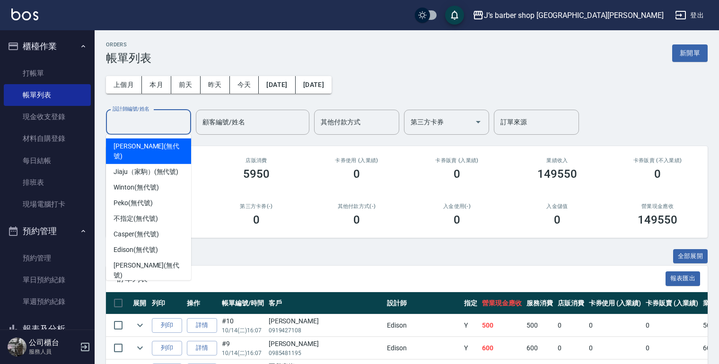
click at [145, 148] on span "[PERSON_NAME] (無代號)" at bounding box center [148, 151] width 70 height 20
type input "[PERSON_NAME](無代號)"
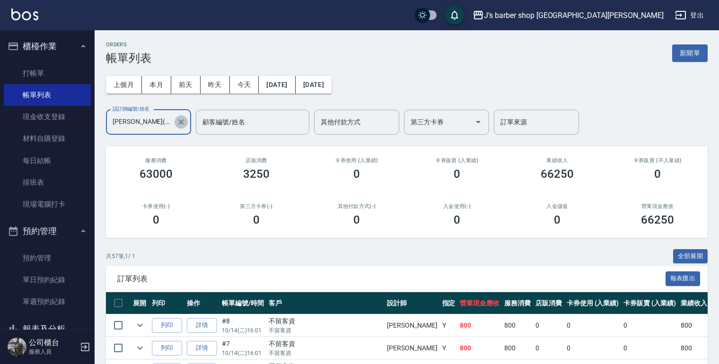
click at [182, 122] on icon "Clear" at bounding box center [180, 121] width 9 height 9
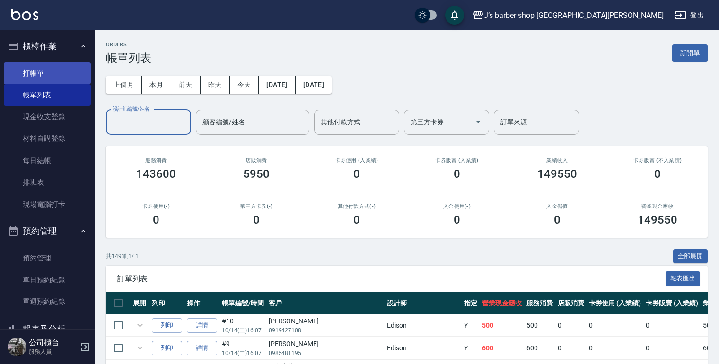
click at [61, 76] on link "打帳單" at bounding box center [47, 73] width 87 height 22
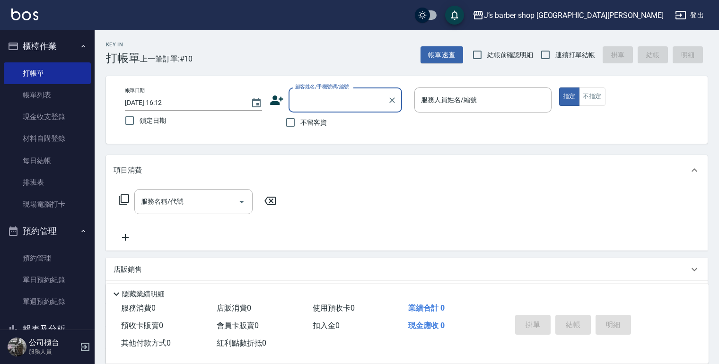
click at [317, 105] on input "顧客姓名/手機號碼/編號" at bounding box center [338, 100] width 91 height 17
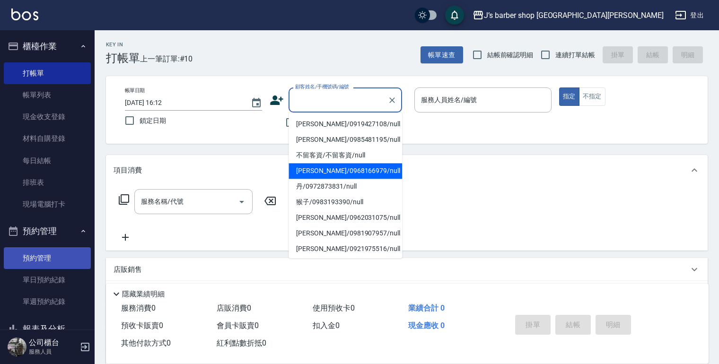
click at [63, 252] on link "預約管理" at bounding box center [47, 258] width 87 height 22
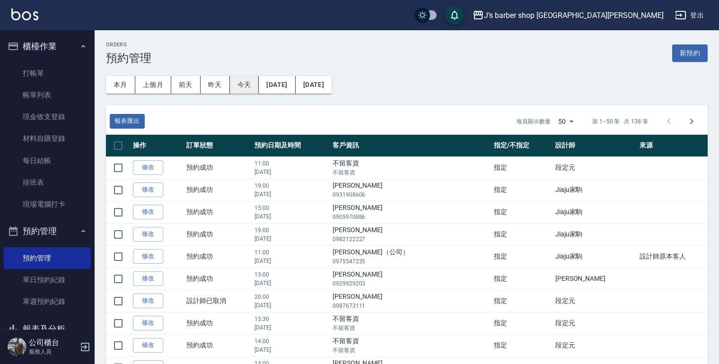
click at [226, 81] on button "昨天" at bounding box center [214, 84] width 29 height 17
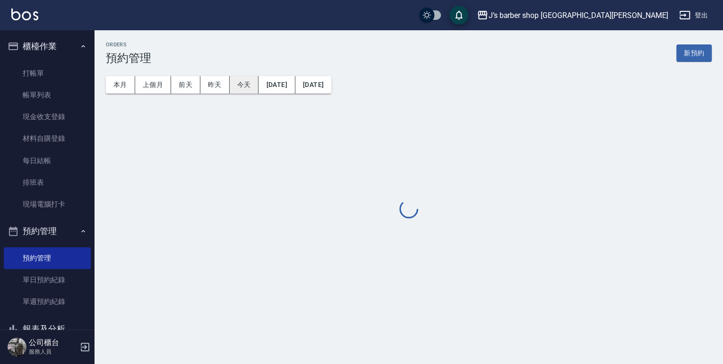
click at [246, 78] on button "今天" at bounding box center [244, 84] width 29 height 17
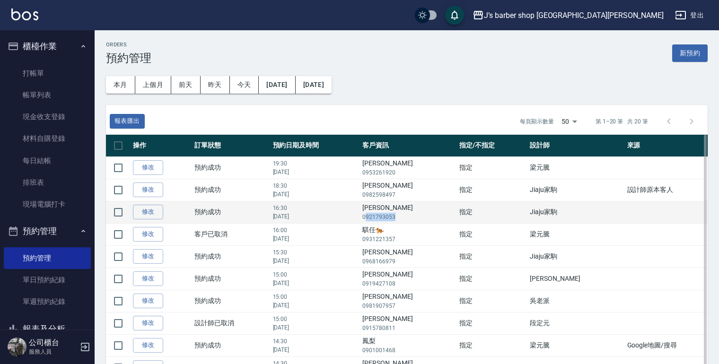
drag, startPoint x: 391, startPoint y: 217, endPoint x: 424, endPoint y: 216, distance: 32.7
click at [424, 216] on p "0921793053" at bounding box center [408, 217] width 92 height 9
drag, startPoint x: 424, startPoint y: 216, endPoint x: 395, endPoint y: 217, distance: 28.4
click at [401, 217] on p "0921793053" at bounding box center [408, 217] width 92 height 9
drag, startPoint x: 389, startPoint y: 216, endPoint x: 419, endPoint y: 216, distance: 30.3
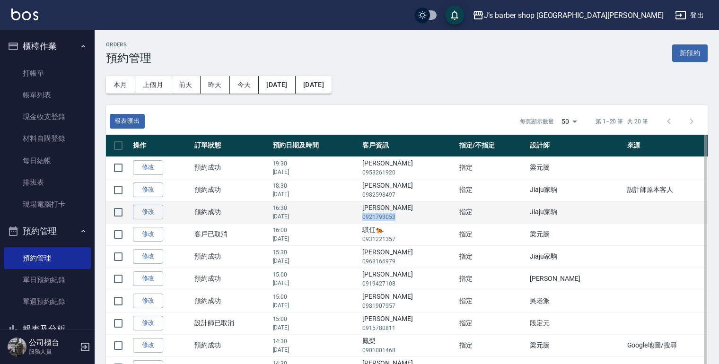
click at [419, 216] on p "0921793053" at bounding box center [408, 217] width 92 height 9
copy p "0921793053"
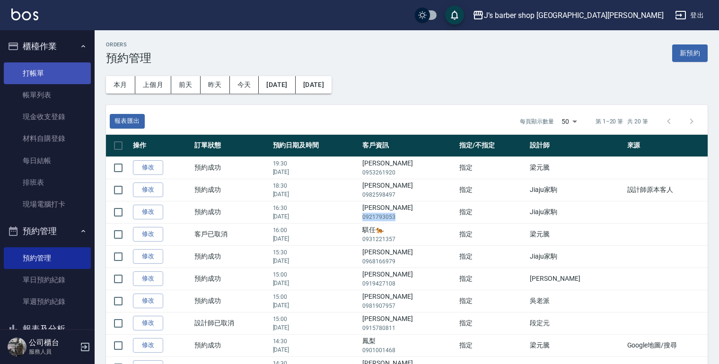
click at [42, 76] on link "打帳單" at bounding box center [47, 73] width 87 height 22
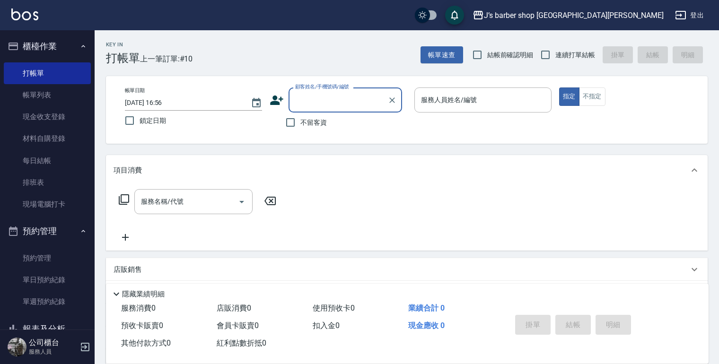
click at [313, 96] on input "顧客姓名/手機號碼/編號" at bounding box center [338, 100] width 91 height 17
click at [343, 122] on li "新增 "0921793053"" at bounding box center [344, 124] width 113 height 16
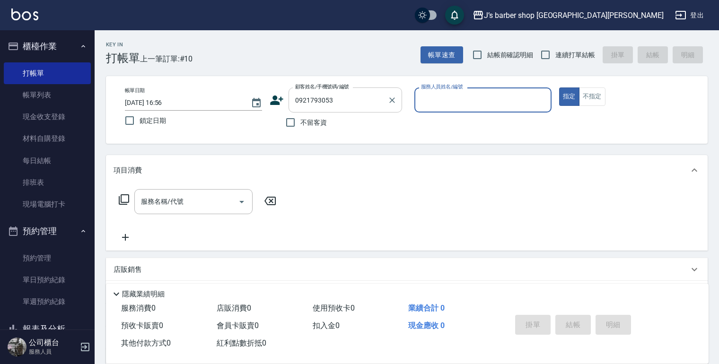
click at [349, 109] on div "0921793053 顧客姓名/手機號碼/編號" at bounding box center [344, 99] width 113 height 25
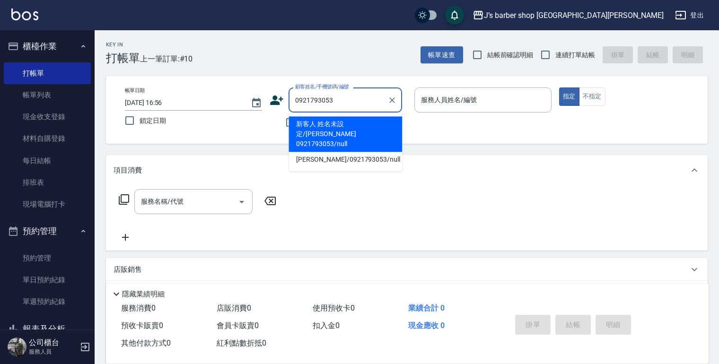
click at [347, 123] on li "新客人 姓名未設定/[PERSON_NAME] 0921793053/null" at bounding box center [344, 133] width 113 height 35
click at [357, 104] on input "新客人 姓名未設定/[PERSON_NAME] 0921793053/null" at bounding box center [338, 100] width 91 height 17
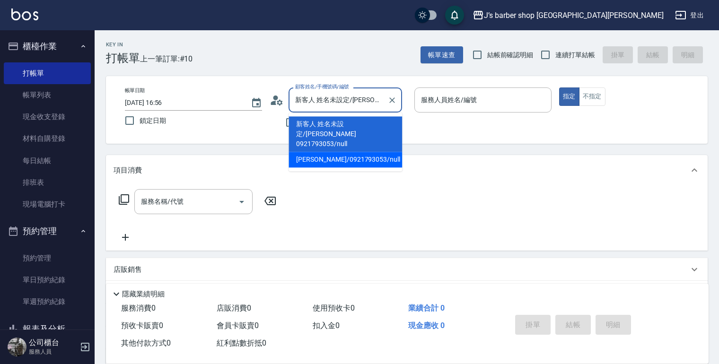
click at [344, 152] on li "[PERSON_NAME]/0921793053/null" at bounding box center [344, 160] width 113 height 16
type input "[PERSON_NAME]/0921793053/null"
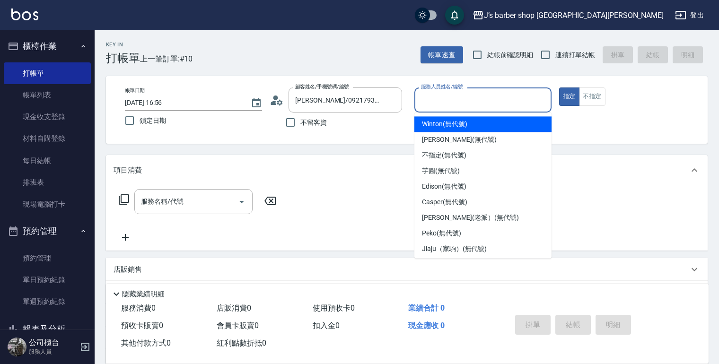
click at [431, 105] on input "服務人員姓名/編號" at bounding box center [482, 100] width 129 height 17
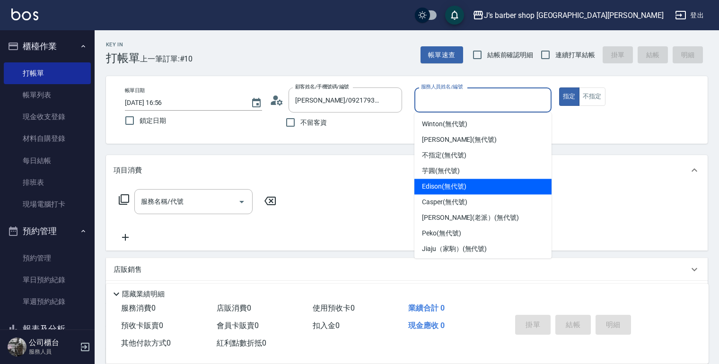
click at [451, 190] on span "Edison (無代號)" at bounding box center [444, 187] width 44 height 10
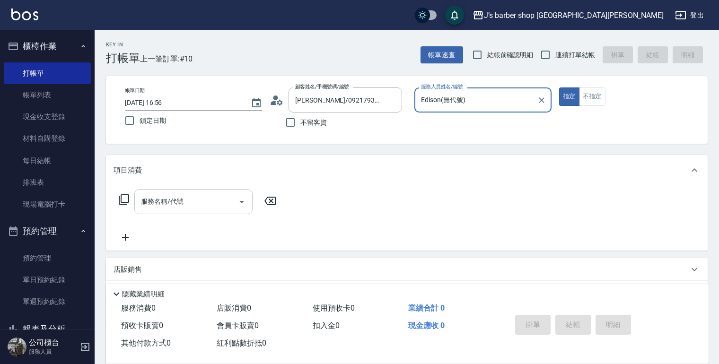
click at [215, 213] on div "服務名稱/代號" at bounding box center [193, 201] width 118 height 25
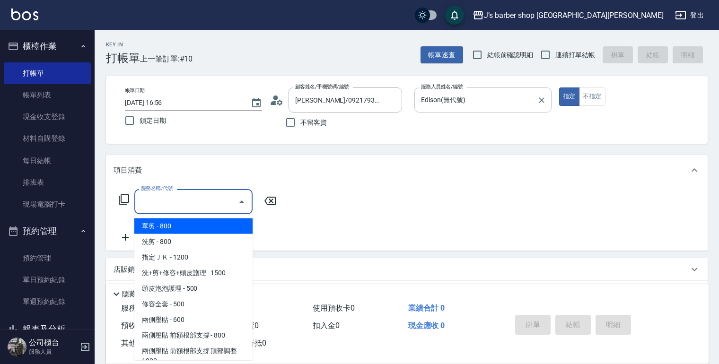
click at [447, 106] on input "Edison(無代號)" at bounding box center [475, 100] width 114 height 17
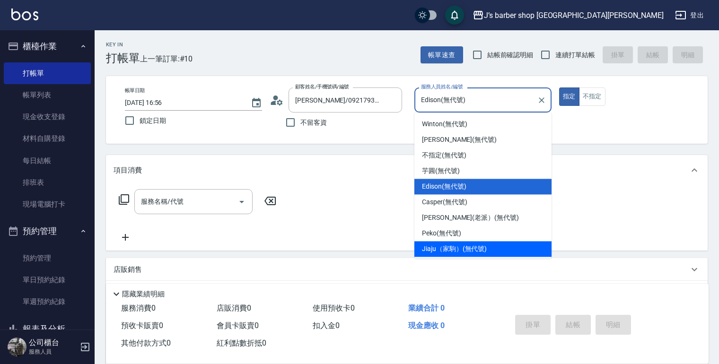
click at [434, 243] on div "Jiaju（家駒） (無代號)" at bounding box center [482, 249] width 137 height 16
type input "Jiaju（家駒）(無代號)"
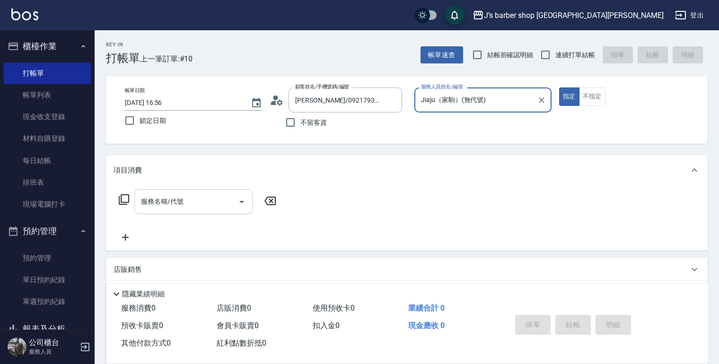
click at [169, 213] on div "服務名稱/代號" at bounding box center [193, 201] width 118 height 25
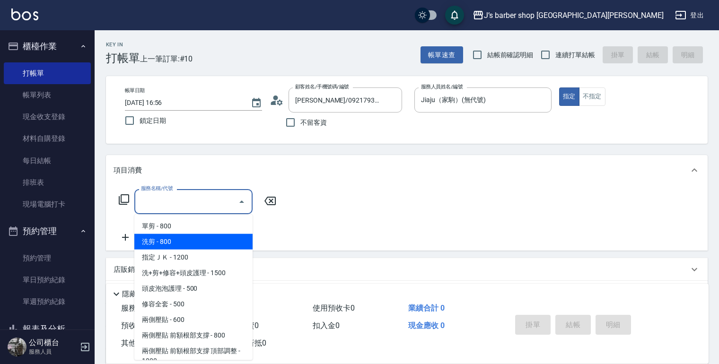
click at [174, 243] on span "洗剪 - 800" at bounding box center [193, 242] width 118 height 16
type input "洗剪(101)"
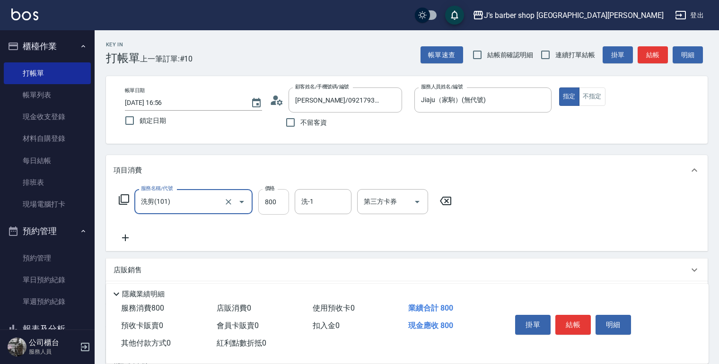
click at [281, 189] on input "800" at bounding box center [273, 202] width 31 height 26
type input "700"
click at [312, 196] on input "洗-1" at bounding box center [323, 201] width 48 height 17
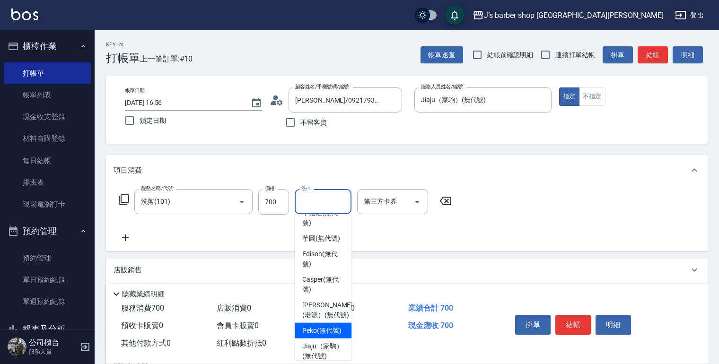
scroll to position [13, 0]
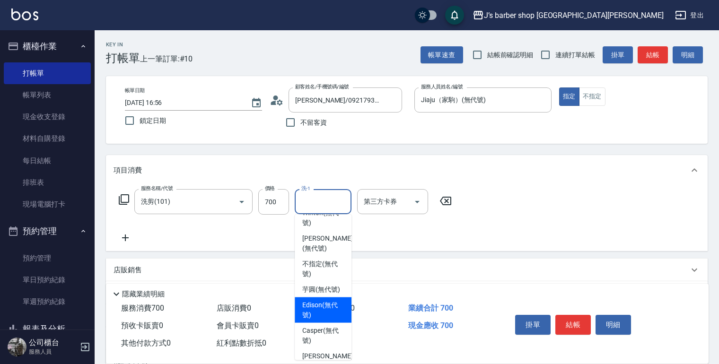
click at [320, 316] on span "Edison (無代號)" at bounding box center [323, 310] width 42 height 20
type input "Edison(無代號)"
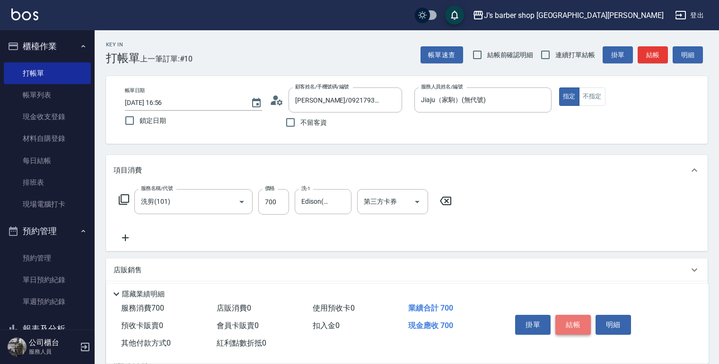
click at [566, 319] on button "結帳" at bounding box center [572, 325] width 35 height 20
